Goal: Task Accomplishment & Management: Manage account settings

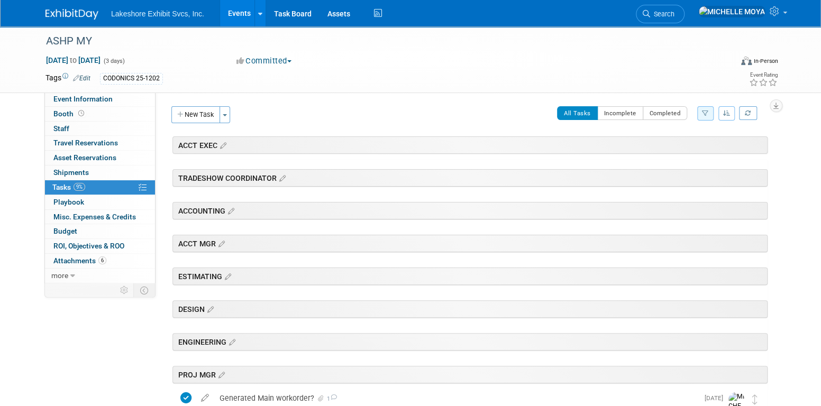
click at [240, 12] on link "Events" at bounding box center [239, 13] width 39 height 26
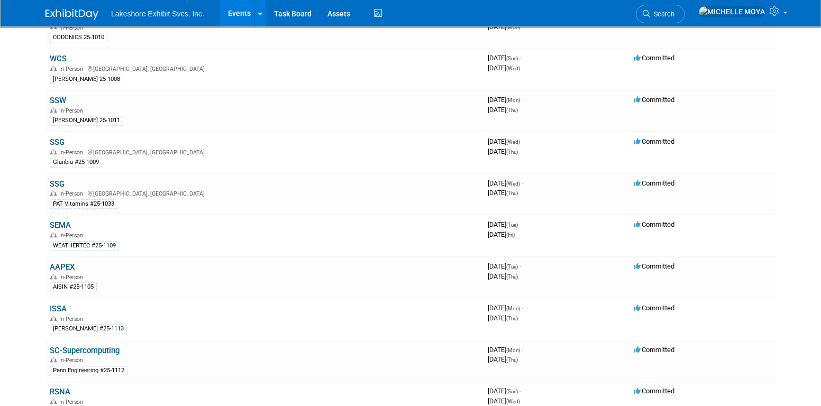
scroll to position [423, 0]
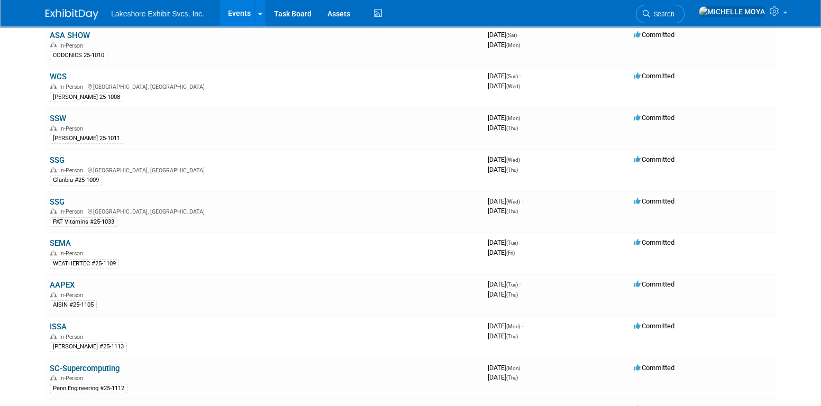
click at [52, 197] on link "SSG" at bounding box center [57, 202] width 15 height 10
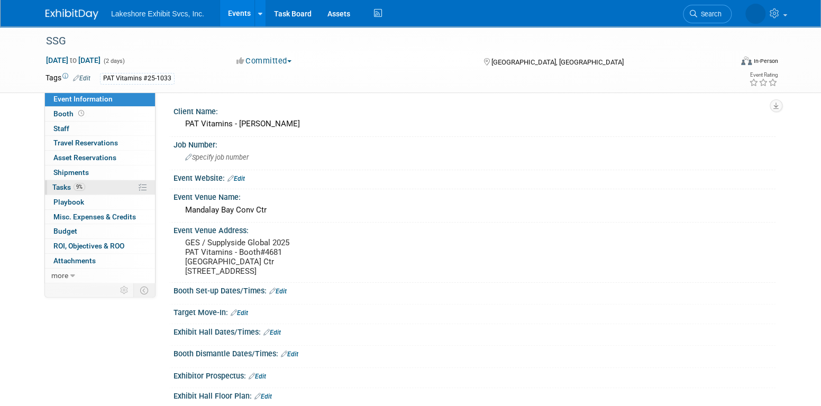
click at [95, 187] on link "9% Tasks 9%" at bounding box center [100, 187] width 110 height 14
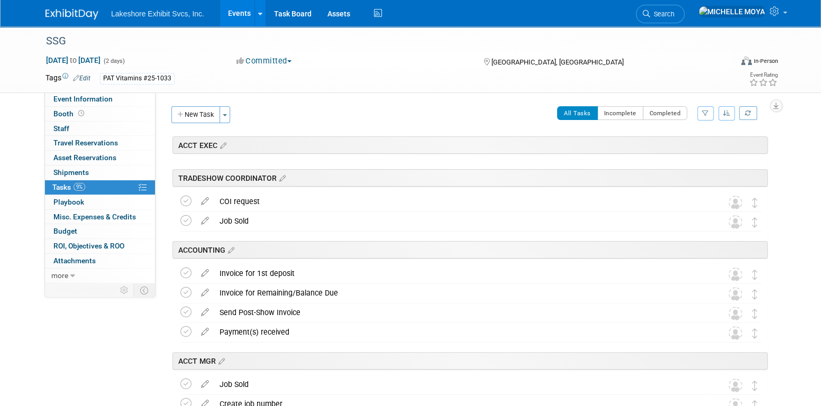
click at [707, 112] on button "button" at bounding box center [705, 113] width 16 height 14
click at [686, 148] on select "-- Select Assignee -- All unassigned tasks Assigned to me Amanda Koss Dave Desa…" at bounding box center [661, 147] width 87 height 15
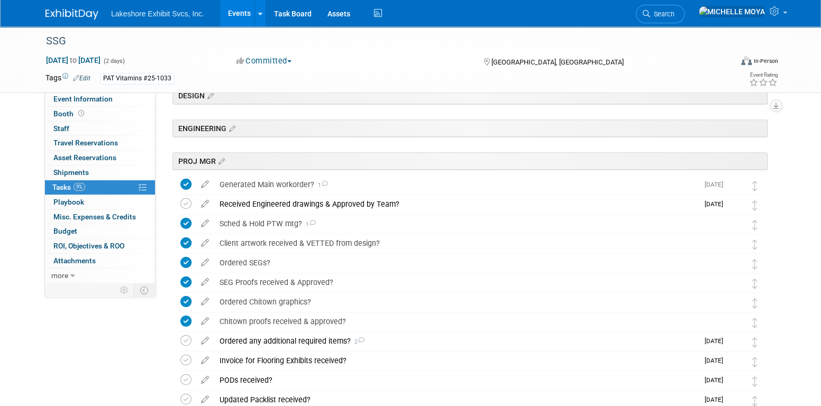
scroll to position [212, 0]
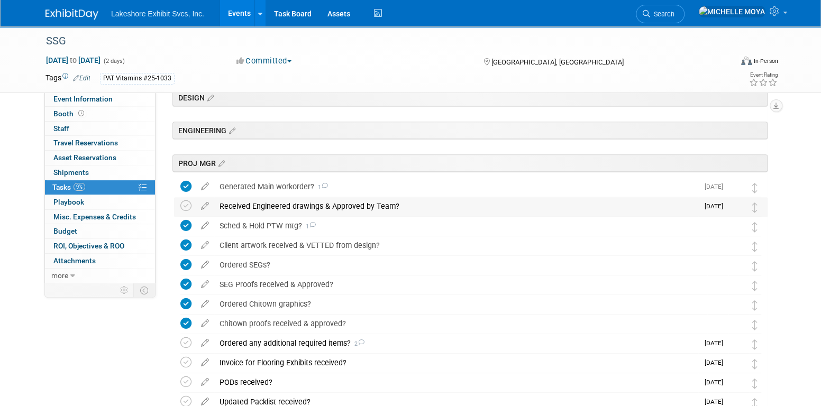
click at [278, 204] on div "Received Engineered drawings & Approved by Team?" at bounding box center [456, 206] width 484 height 18
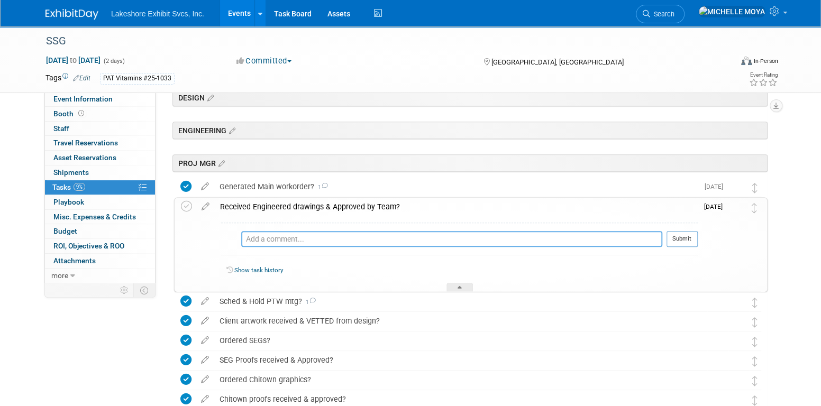
click at [281, 235] on textarea at bounding box center [451, 239] width 421 height 16
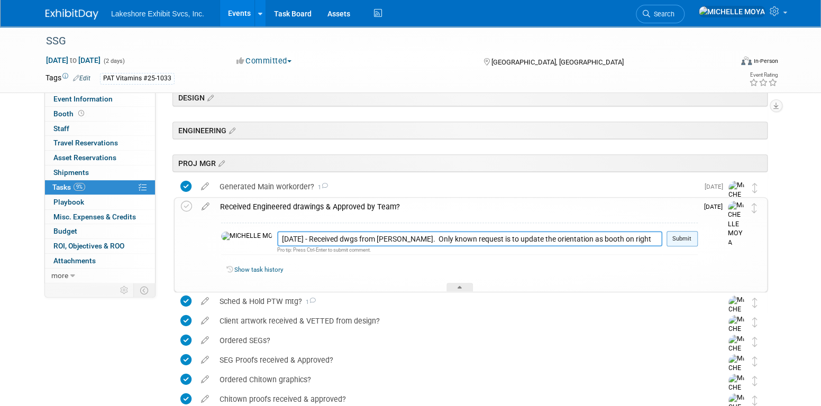
type textarea "9.19.25 - Received dwgs from David. Only known request is to update the orienta…"
click at [678, 239] on button "Submit" at bounding box center [681, 239] width 31 height 16
